Goal: Task Accomplishment & Management: Complete application form

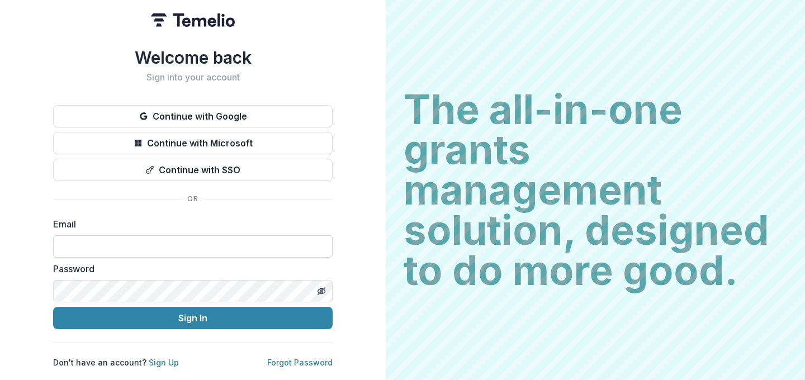
click at [91, 240] on input at bounding box center [192, 246] width 279 height 22
type input "**********"
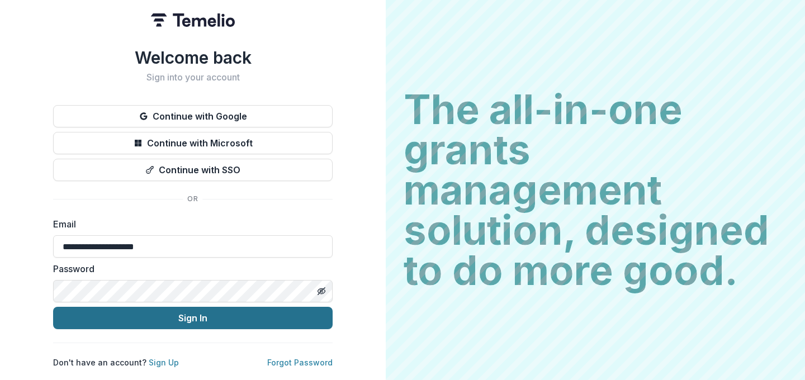
click at [188, 310] on button "Sign In" at bounding box center [192, 318] width 279 height 22
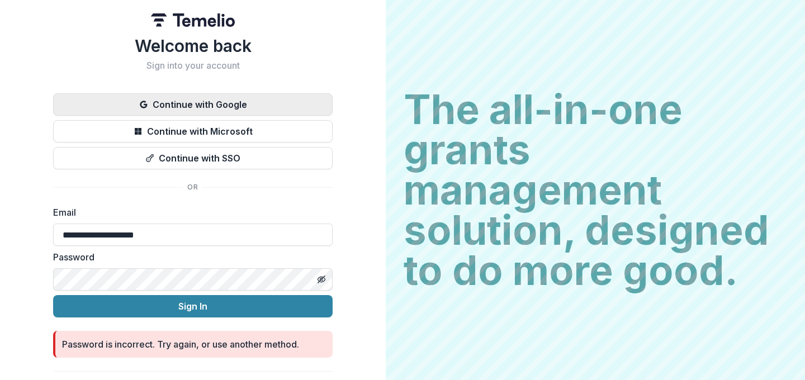
click at [201, 107] on button "Continue with Google" at bounding box center [192, 104] width 279 height 22
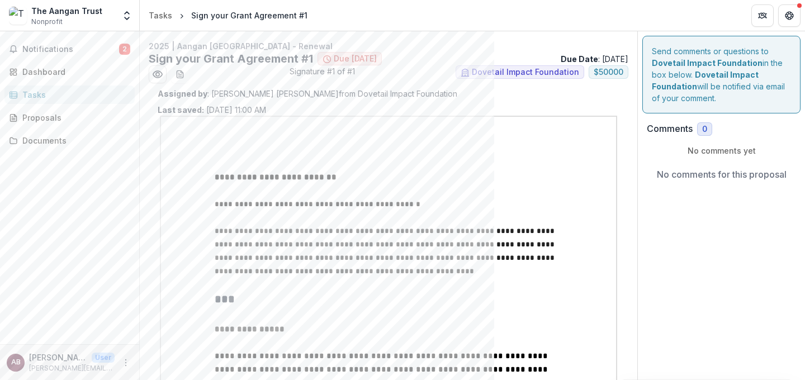
click at [343, 62] on span "Due [DATE]" at bounding box center [355, 59] width 43 height 10
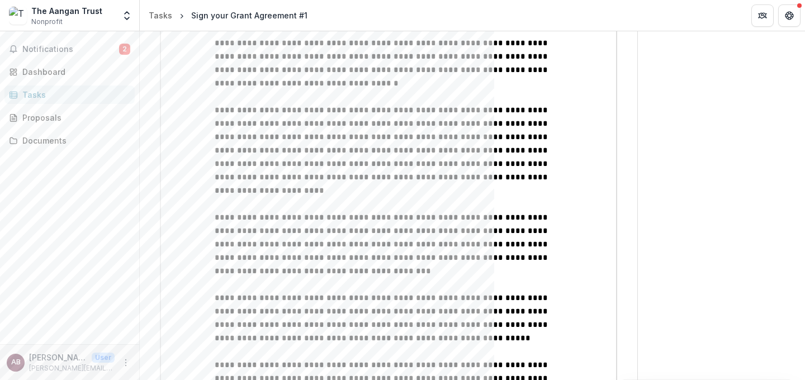
scroll to position [745, 0]
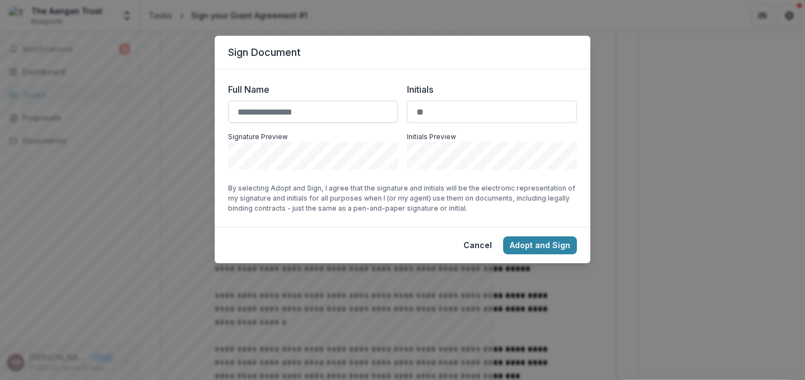
click at [259, 114] on input "Full Name" at bounding box center [313, 112] width 170 height 22
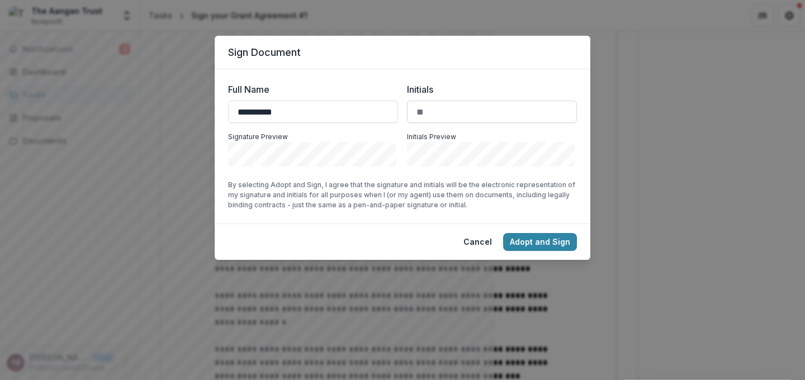
type input "**********"
click at [434, 110] on input "Initials" at bounding box center [492, 112] width 170 height 22
type input "**"
click at [274, 110] on input "**********" at bounding box center [313, 112] width 170 height 22
click at [284, 112] on input "**********" at bounding box center [313, 112] width 170 height 22
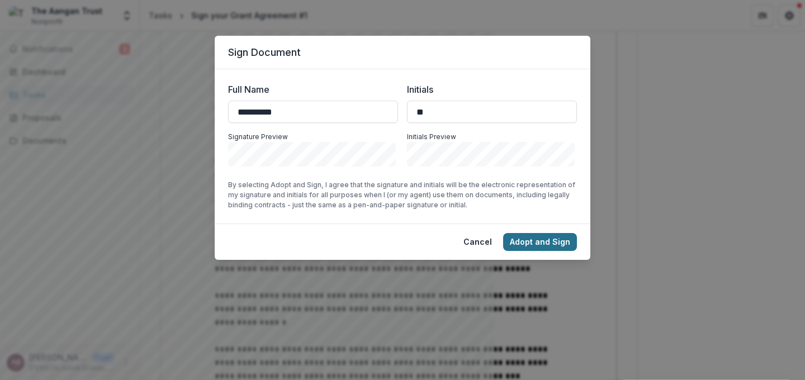
click at [549, 239] on button "Adopt and Sign" at bounding box center [540, 242] width 74 height 18
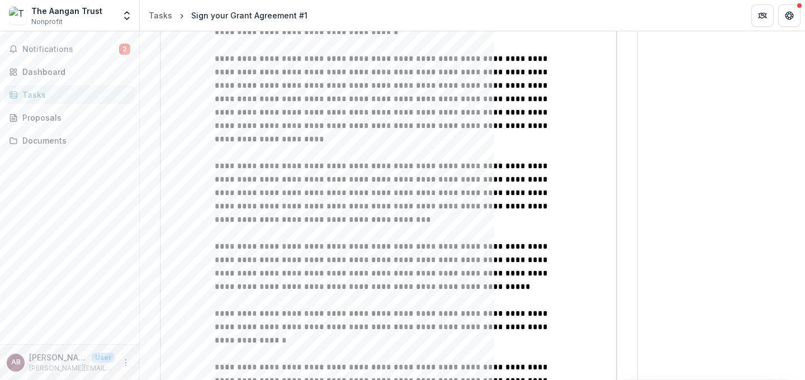
scroll to position [717, 0]
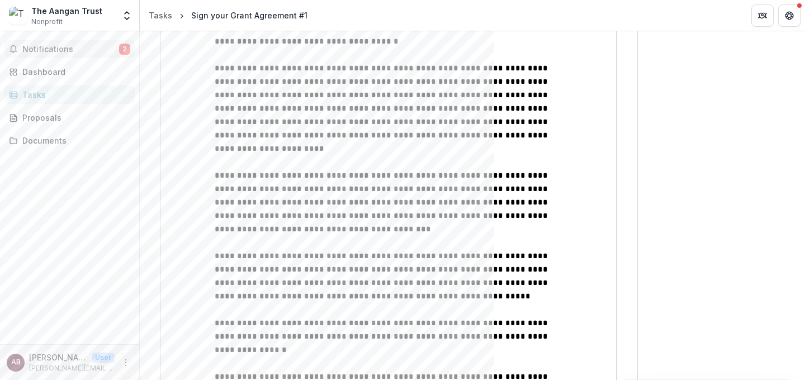
click at [121, 46] on span "2" at bounding box center [124, 49] width 11 height 11
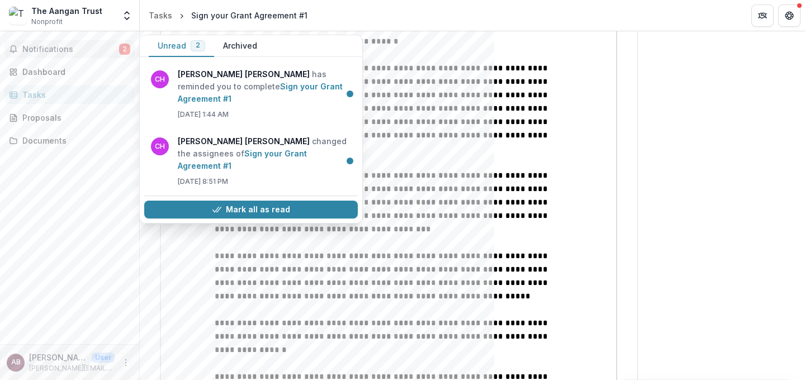
scroll to position [760, 0]
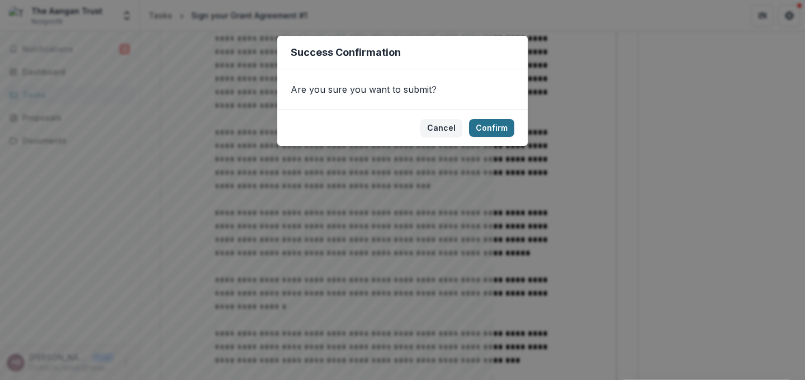
click at [501, 129] on button "Confirm" at bounding box center [491, 128] width 45 height 18
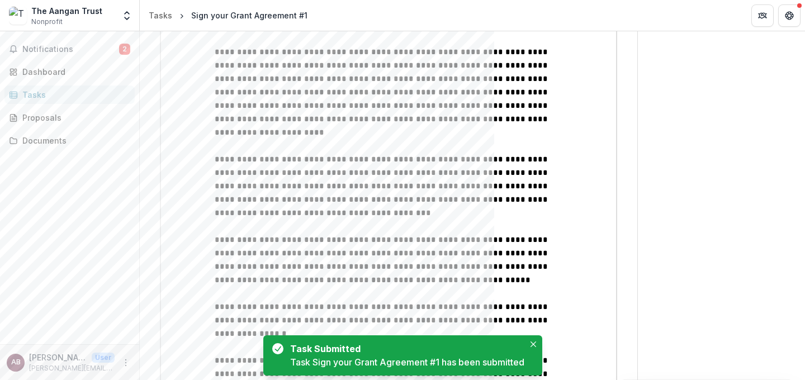
scroll to position [765, 0]
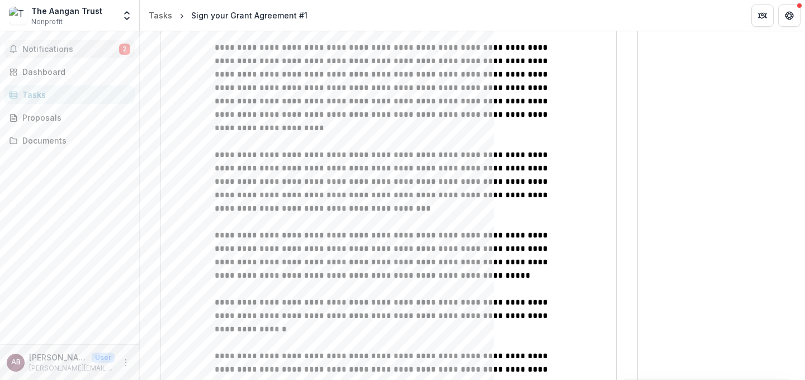
click at [51, 46] on span "Notifications" at bounding box center [70, 50] width 97 height 10
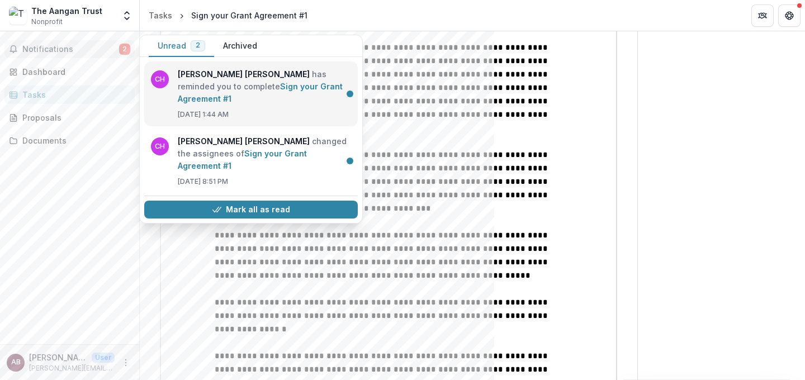
click at [212, 82] on link "Sign your Grant Agreement #1" at bounding box center [260, 93] width 165 height 22
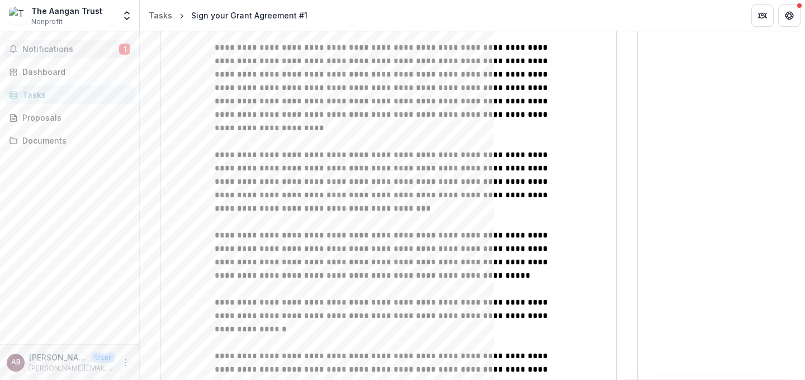
click at [53, 45] on span "Notifications" at bounding box center [70, 50] width 97 height 10
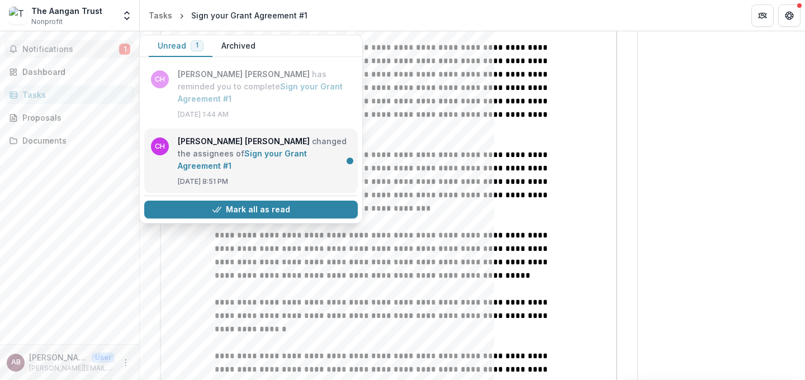
click at [210, 149] on link "Sign your Grant Agreement #1" at bounding box center [242, 160] width 129 height 22
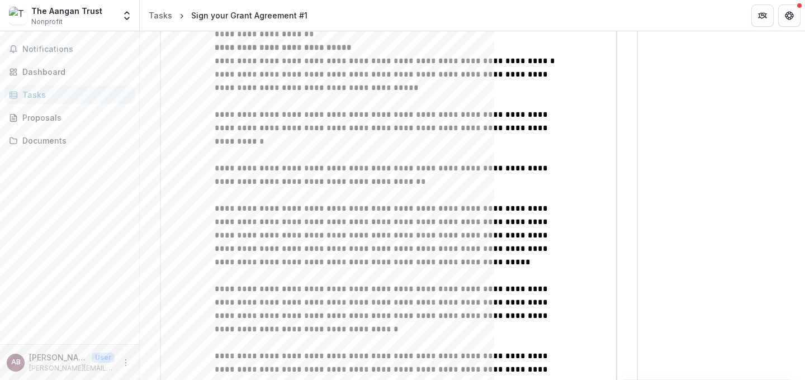
scroll to position [457, 0]
click at [64, 49] on span "Notifications" at bounding box center [70, 50] width 97 height 10
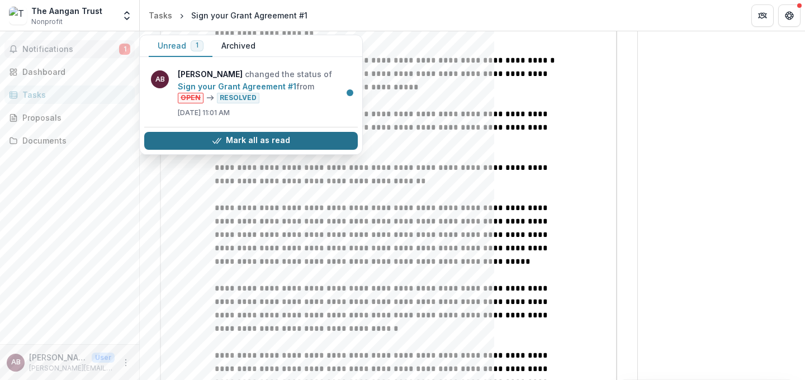
click at [283, 142] on button "Mark all as read" at bounding box center [251, 141] width 214 height 18
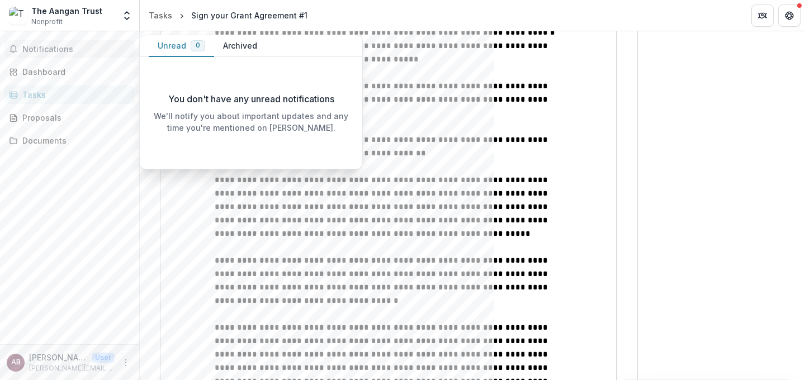
scroll to position [486, 0]
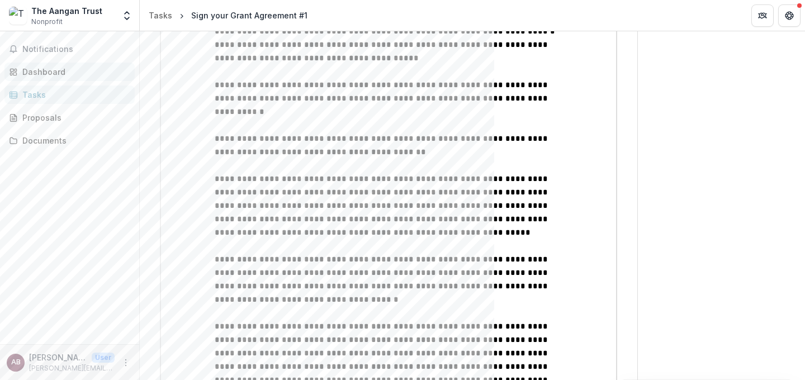
click at [49, 70] on div "Dashboard" at bounding box center [73, 72] width 103 height 12
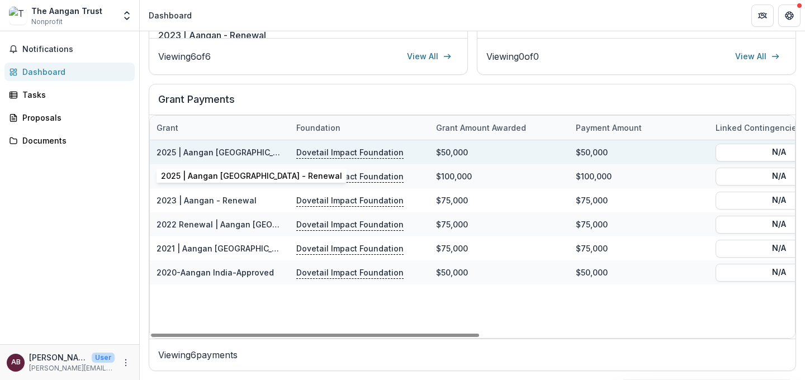
click at [162, 150] on link "2025 | Aangan [GEOGRAPHIC_DATA] - Renewal" at bounding box center [247, 153] width 181 height 10
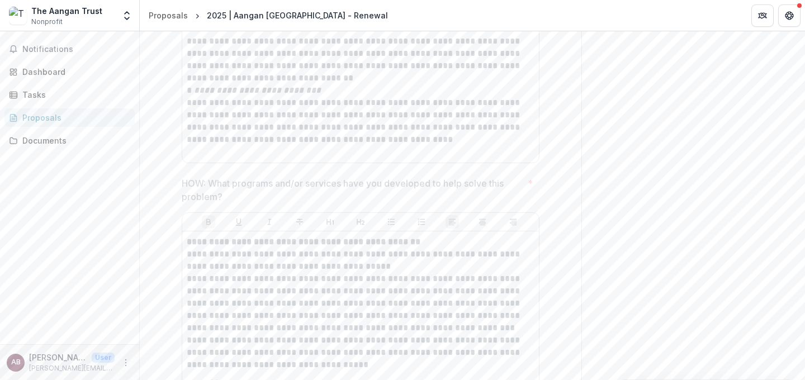
scroll to position [1399, 0]
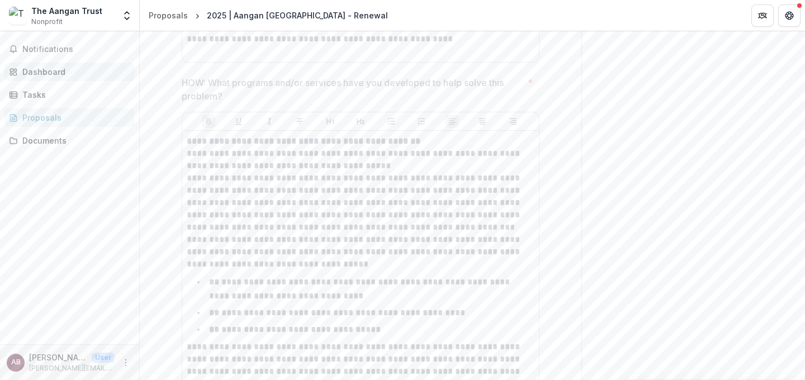
click at [41, 75] on div "Dashboard" at bounding box center [73, 72] width 103 height 12
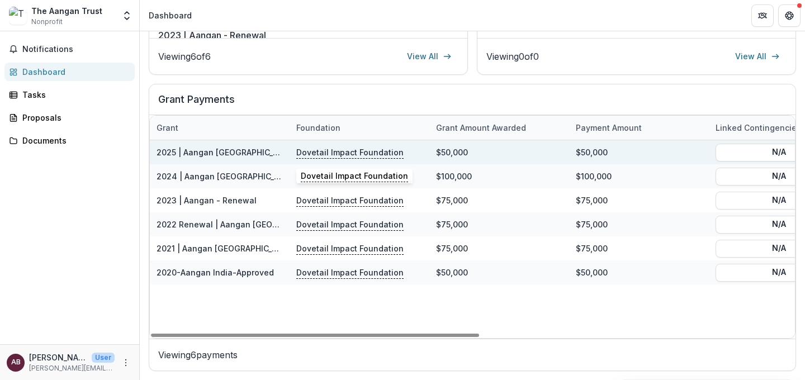
click at [356, 151] on p "Dovetail Impact Foundation" at bounding box center [349, 152] width 107 height 12
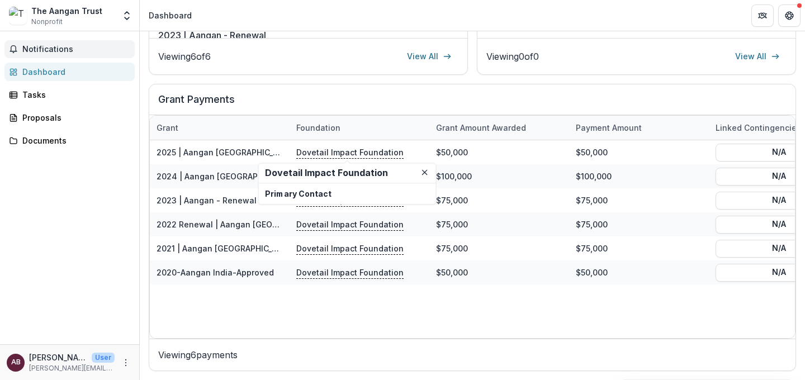
click at [49, 49] on span "Notifications" at bounding box center [76, 50] width 108 height 10
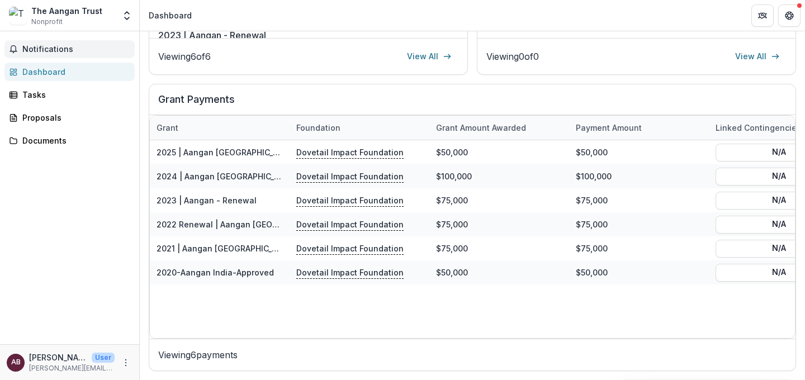
click at [72, 12] on div "The Aangan Trust" at bounding box center [66, 11] width 71 height 12
click at [125, 18] on polyline "Open entity switcher" at bounding box center [127, 18] width 4 height 2
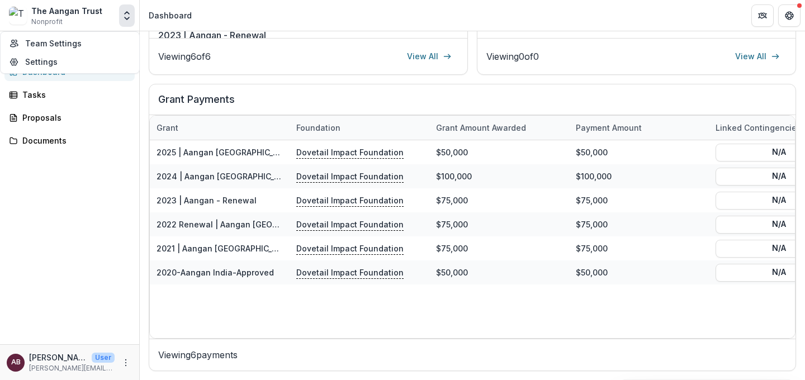
click at [125, 18] on polyline "Open entity switcher" at bounding box center [127, 18] width 4 height 2
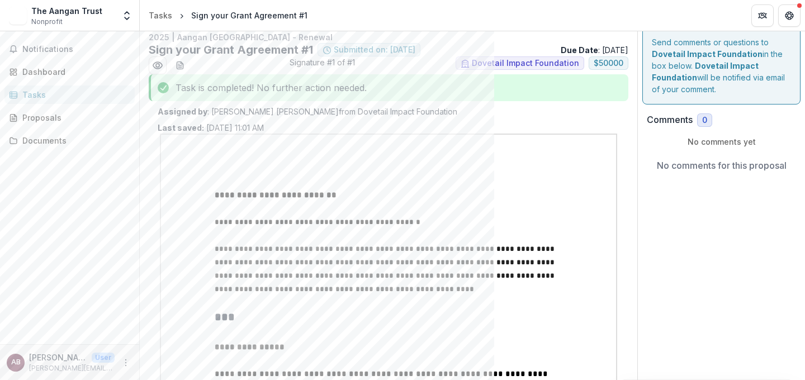
scroll to position [11, 0]
